Goal: Task Accomplishment & Management: Use online tool/utility

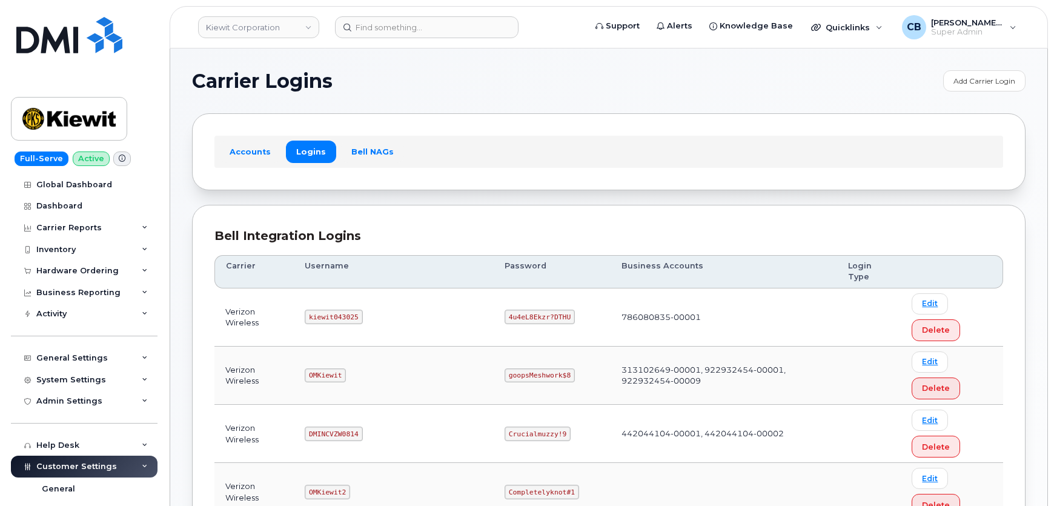
click at [334, 309] on code "kiewit043025" at bounding box center [334, 316] width 58 height 15
copy code "kiewit043025"
click at [504, 309] on code "4u4eL8Ekzr?DTHU" at bounding box center [539, 316] width 70 height 15
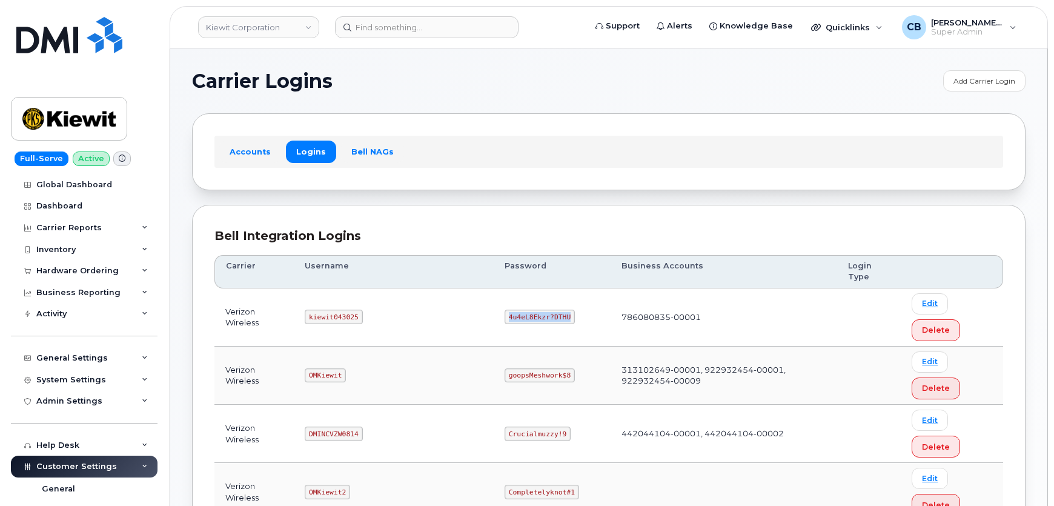
click at [504, 309] on code "4u4eL8Ekzr?DTHU" at bounding box center [539, 316] width 70 height 15
copy code "4u4eL8Ekzr?DTHU"
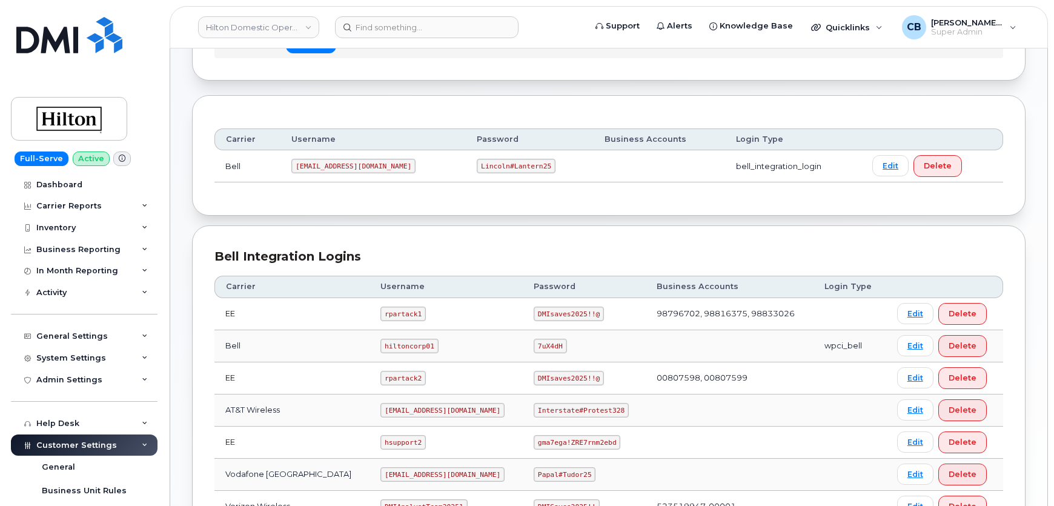
scroll to position [330, 0]
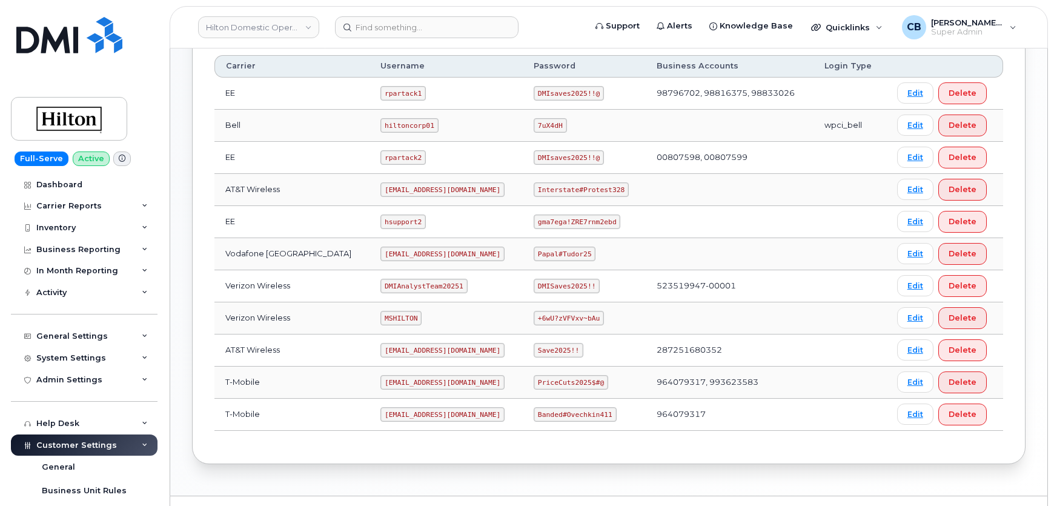
click at [389, 312] on code "MSHILTON" at bounding box center [400, 318] width 41 height 15
copy code "MSHILTON"
click at [552, 315] on code "+6wU?zVFVxv~bAu" at bounding box center [569, 318] width 70 height 15
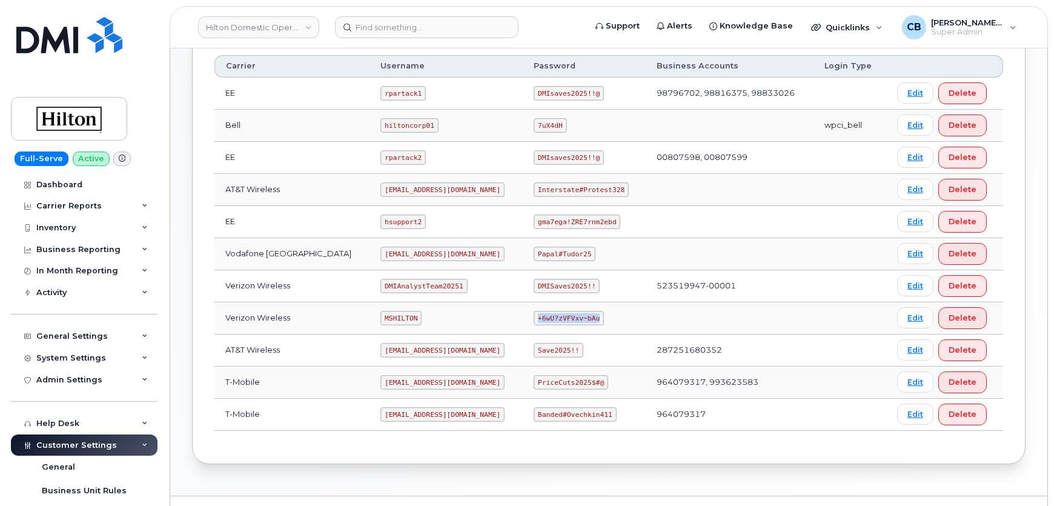
click at [552, 315] on code "+6wU?zVFVxv~bAu" at bounding box center [569, 318] width 70 height 15
copy code "+6wU?zVFVxv~bAu"
